Goal: Information Seeking & Learning: Learn about a topic

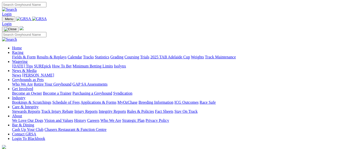
scroll to position [176, 0]
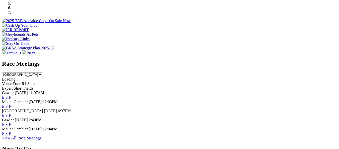
click at [11, 122] on link "F" at bounding box center [10, 124] width 2 height 4
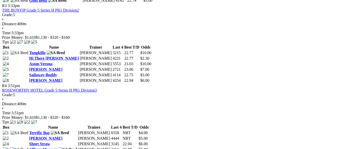
scroll to position [427, 0]
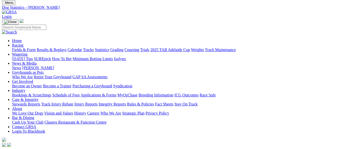
scroll to position [25, 0]
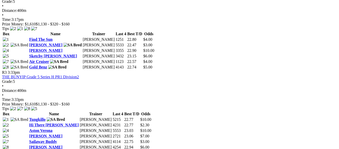
scroll to position [326, 0]
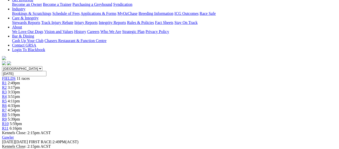
scroll to position [100, 0]
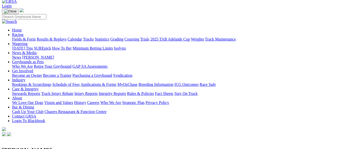
scroll to position [25, 0]
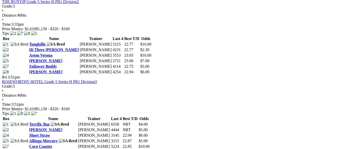
scroll to position [427, 0]
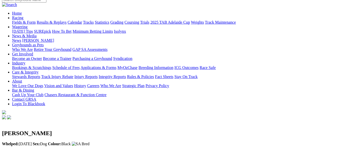
scroll to position [50, 0]
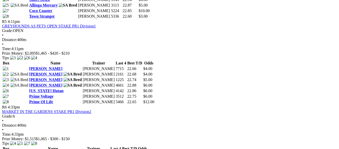
scroll to position [578, 0]
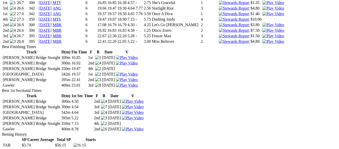
scroll to position [427, 0]
